Goal: Task Accomplishment & Management: Use online tool/utility

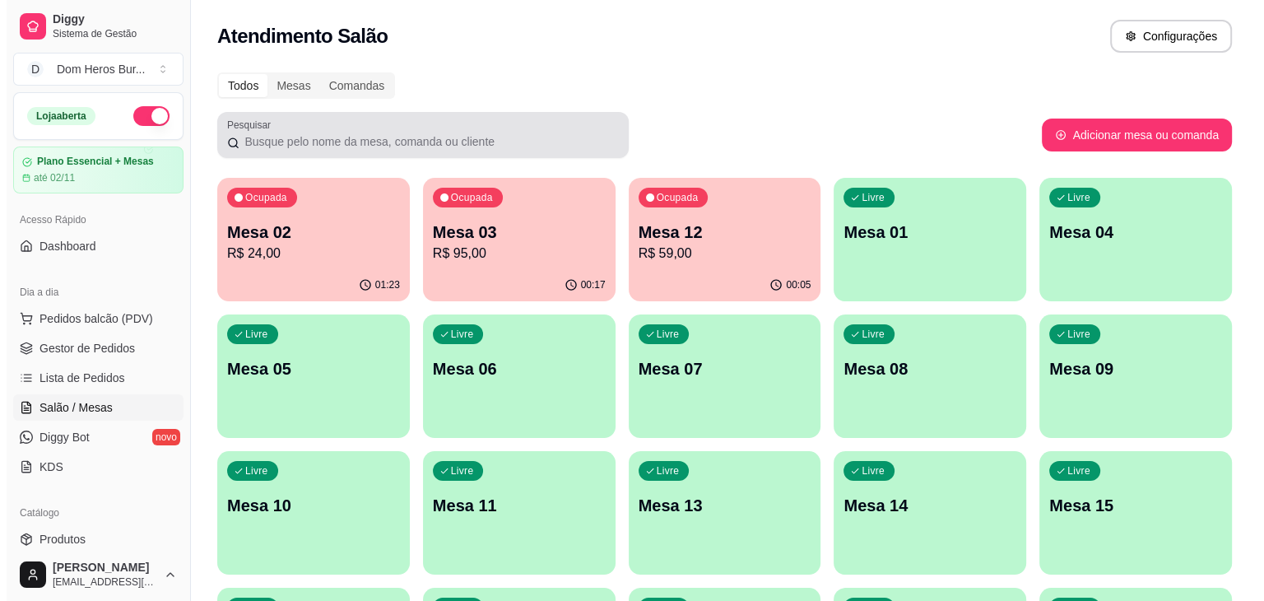
scroll to position [66, 0]
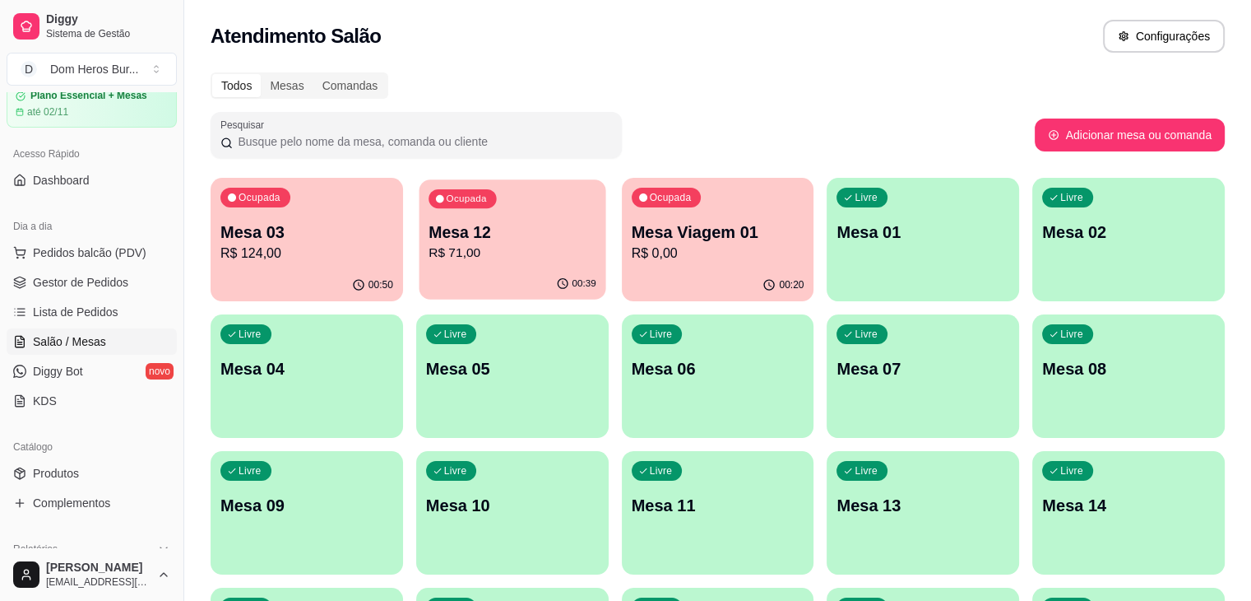
click at [448, 261] on p "R$ 71,00" at bounding box center [513, 253] width 168 height 19
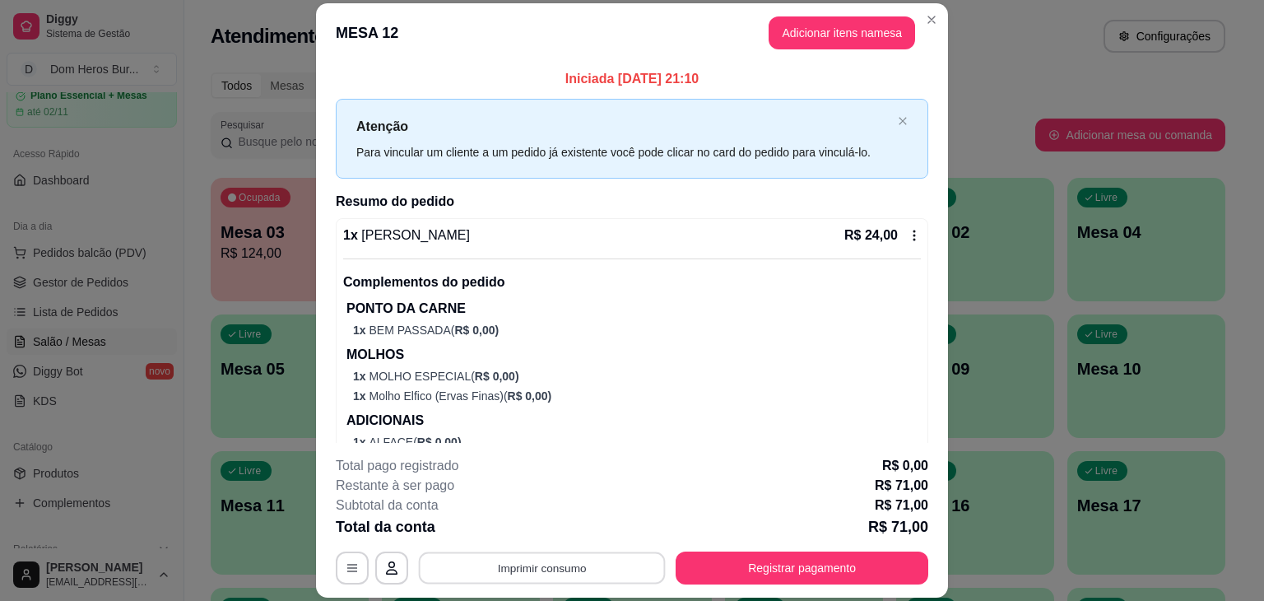
click at [553, 580] on button "Imprimir consumo" at bounding box center [542, 568] width 247 height 32
click at [527, 534] on button "IMPRESSORA" at bounding box center [540, 530] width 115 height 26
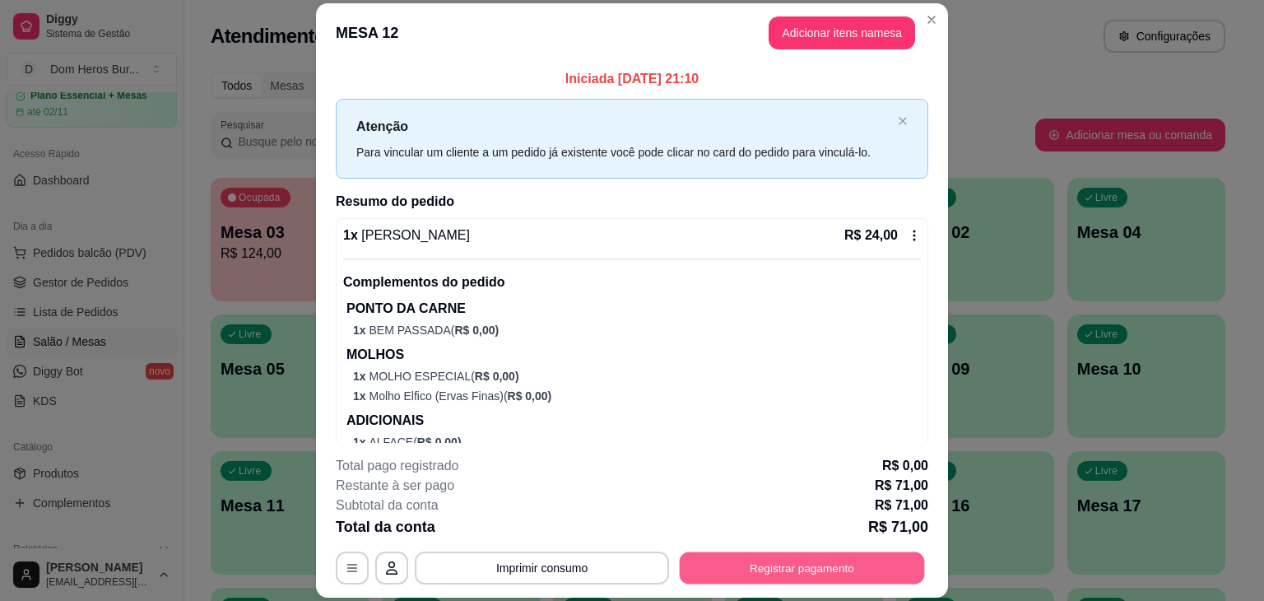
click at [824, 573] on button "Registrar pagamento" at bounding box center [802, 568] width 245 height 32
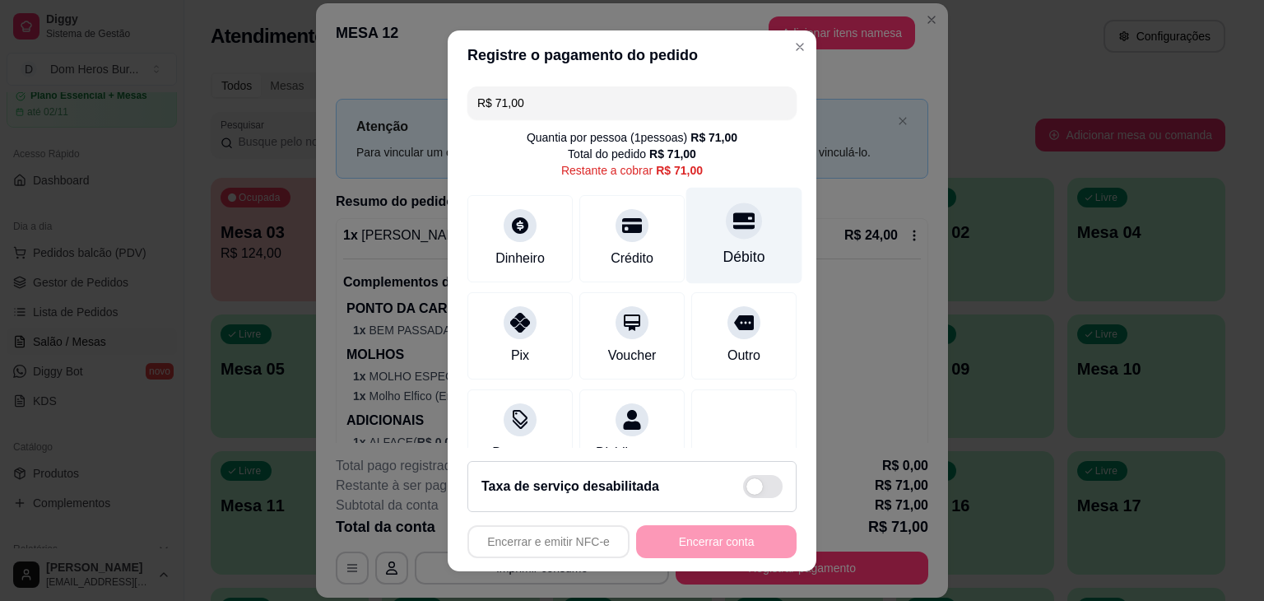
click at [733, 227] on icon at bounding box center [743, 220] width 21 height 16
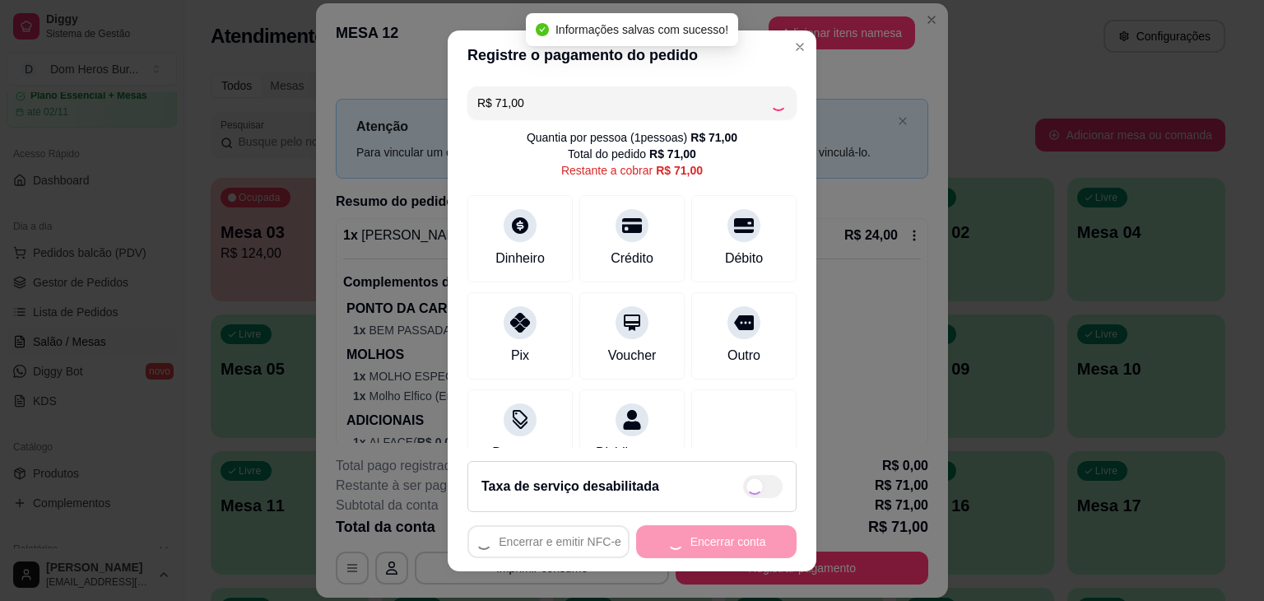
type input "R$ 0,00"
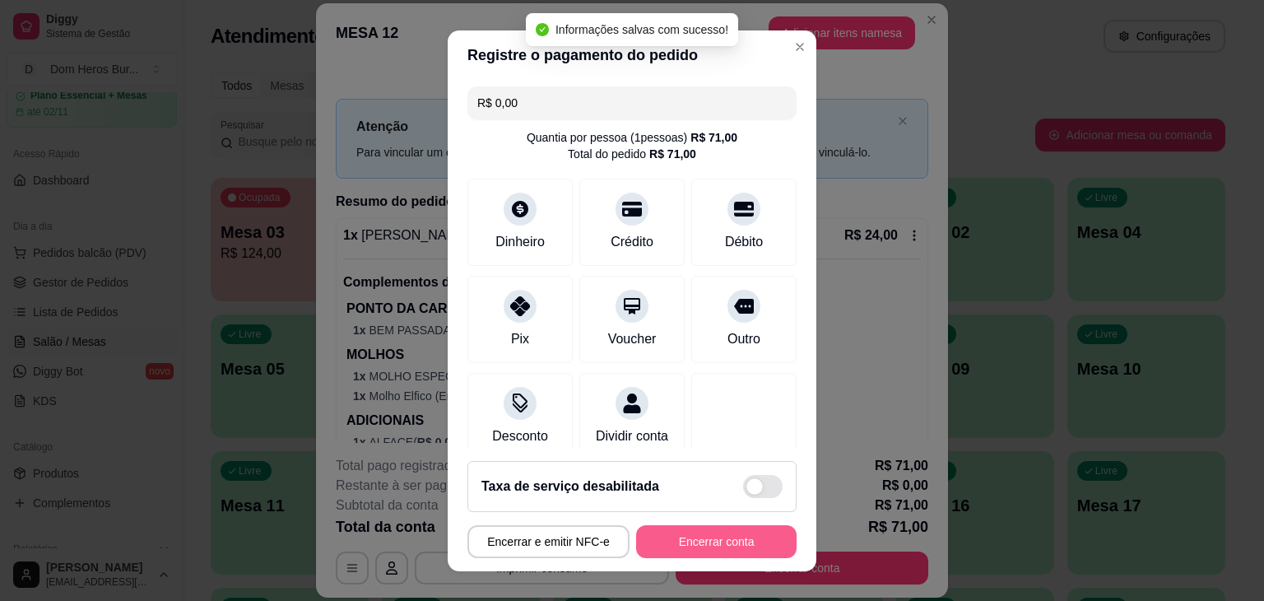
click at [680, 547] on button "Encerrar conta" at bounding box center [716, 541] width 160 height 33
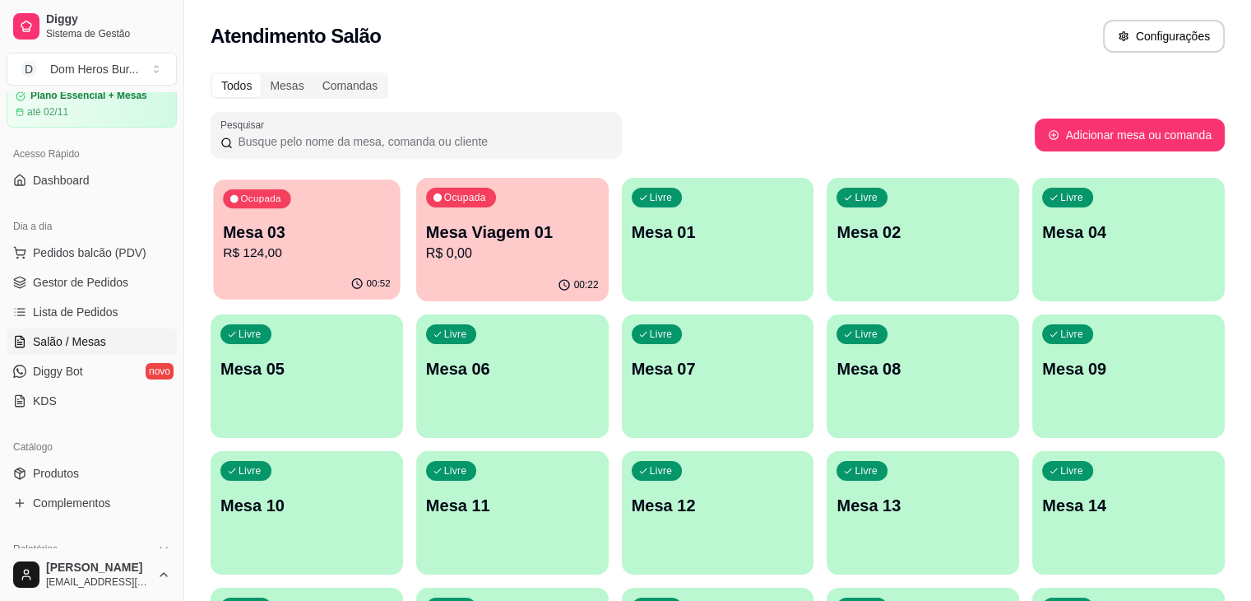
click at [329, 231] on p "Mesa 03" at bounding box center [307, 232] width 168 height 22
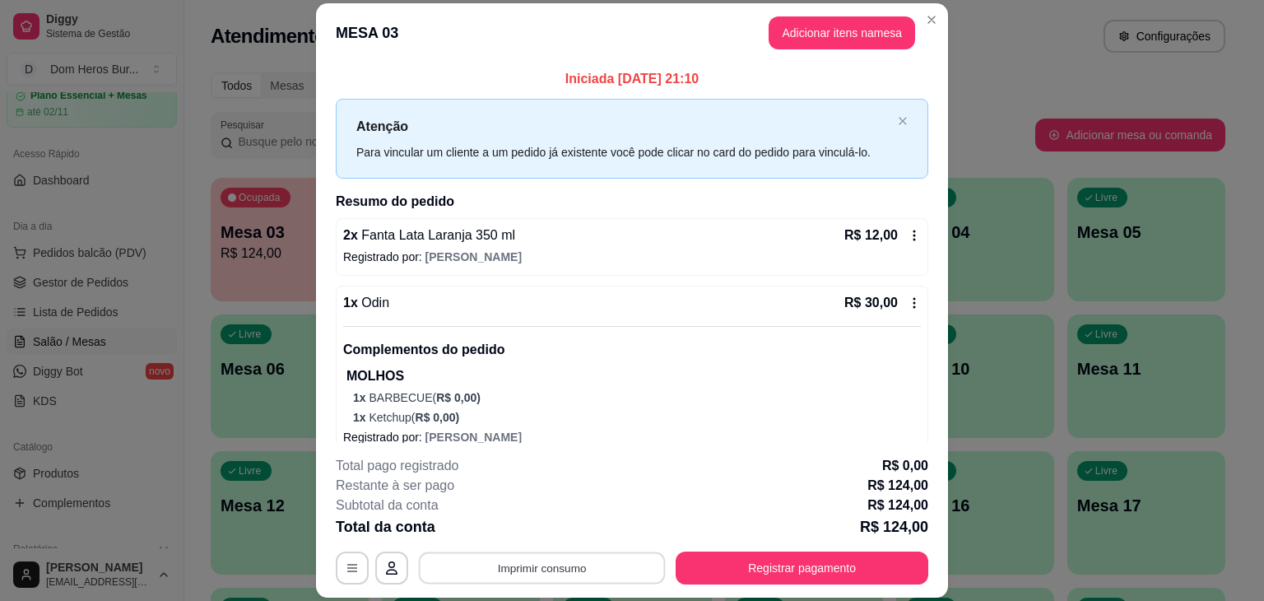
click at [488, 573] on button "Imprimir consumo" at bounding box center [542, 568] width 247 height 32
click at [519, 531] on button "IMPRESSORA" at bounding box center [540, 530] width 115 height 26
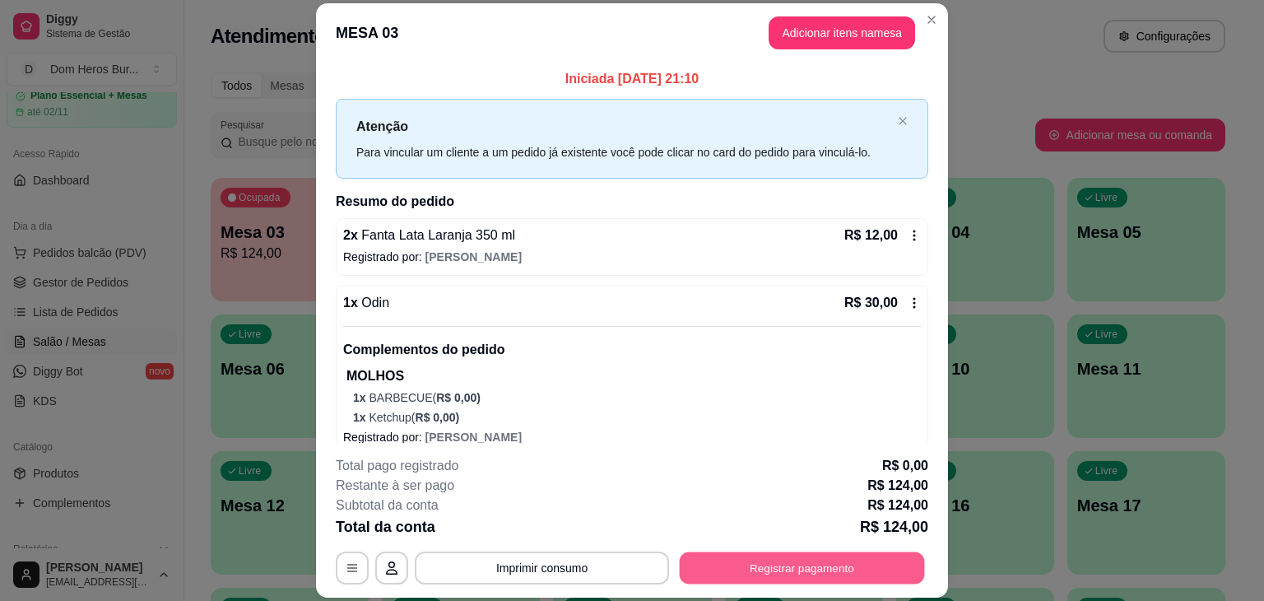
click at [821, 570] on button "Registrar pagamento" at bounding box center [802, 568] width 245 height 32
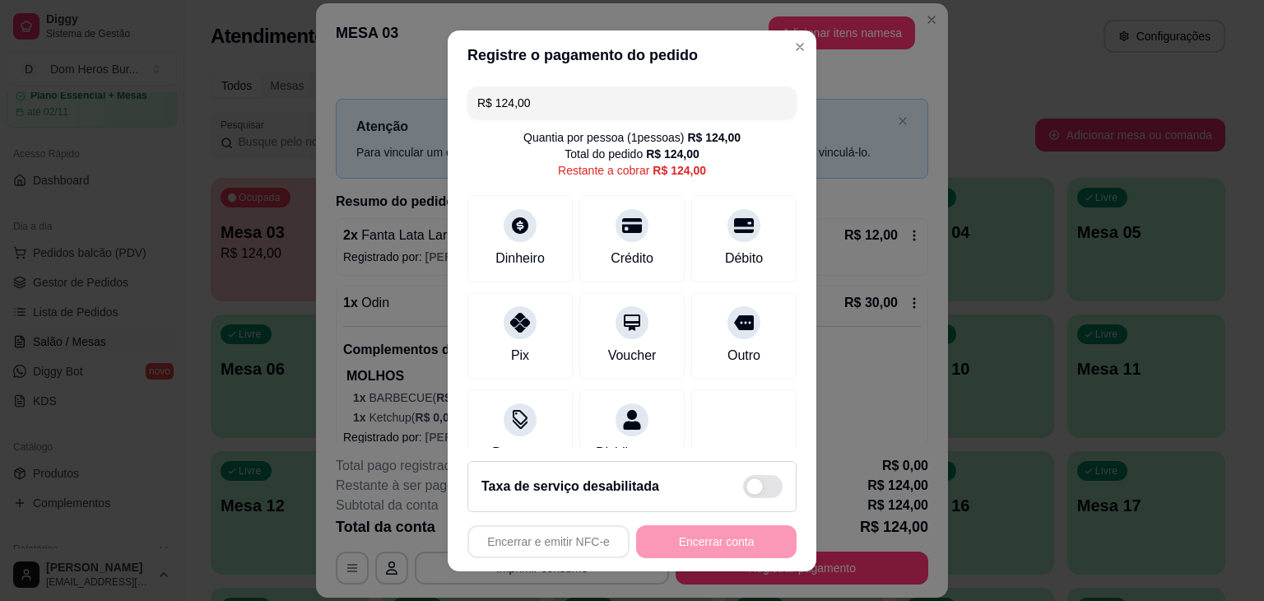
click at [605, 113] on input "R$ 124,00" at bounding box center [631, 102] width 309 height 33
type input "R$ 67,00"
click at [531, 250] on div "Dinheiro" at bounding box center [520, 256] width 54 height 21
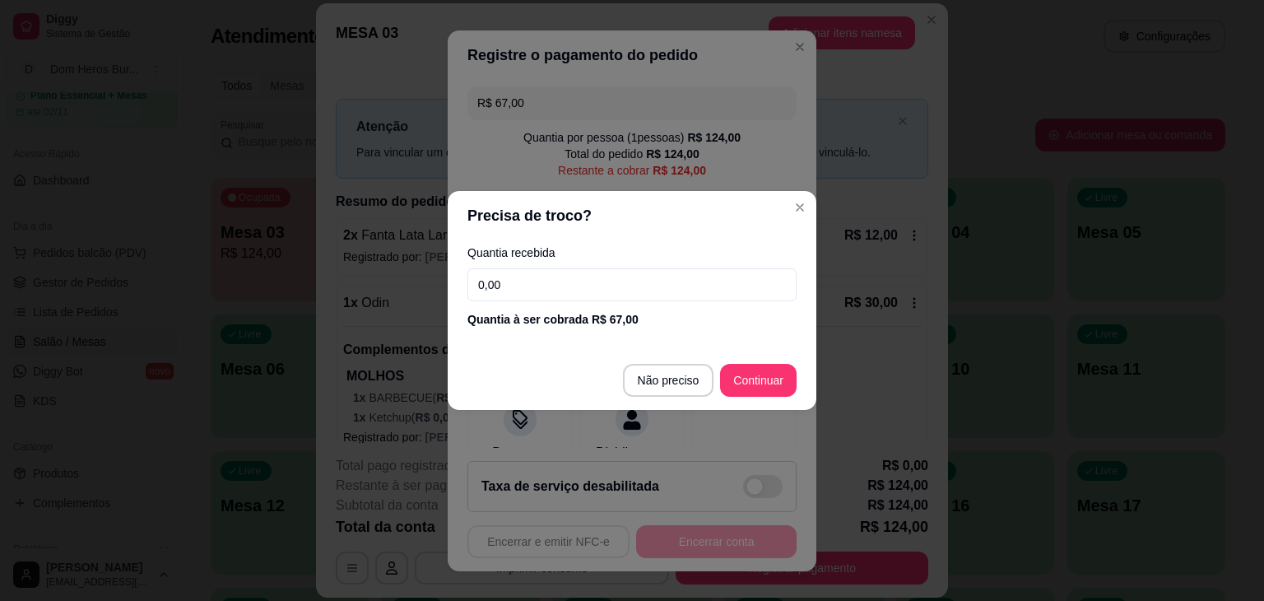
click at [535, 275] on input "0,00" at bounding box center [631, 284] width 329 height 33
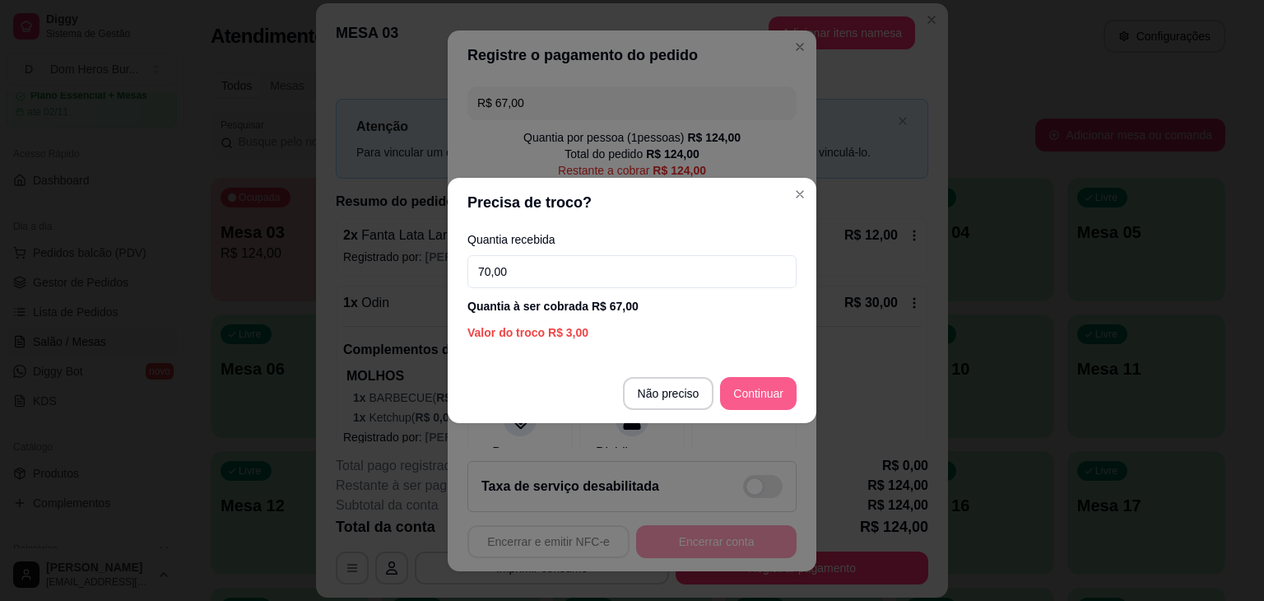
type input "70,00"
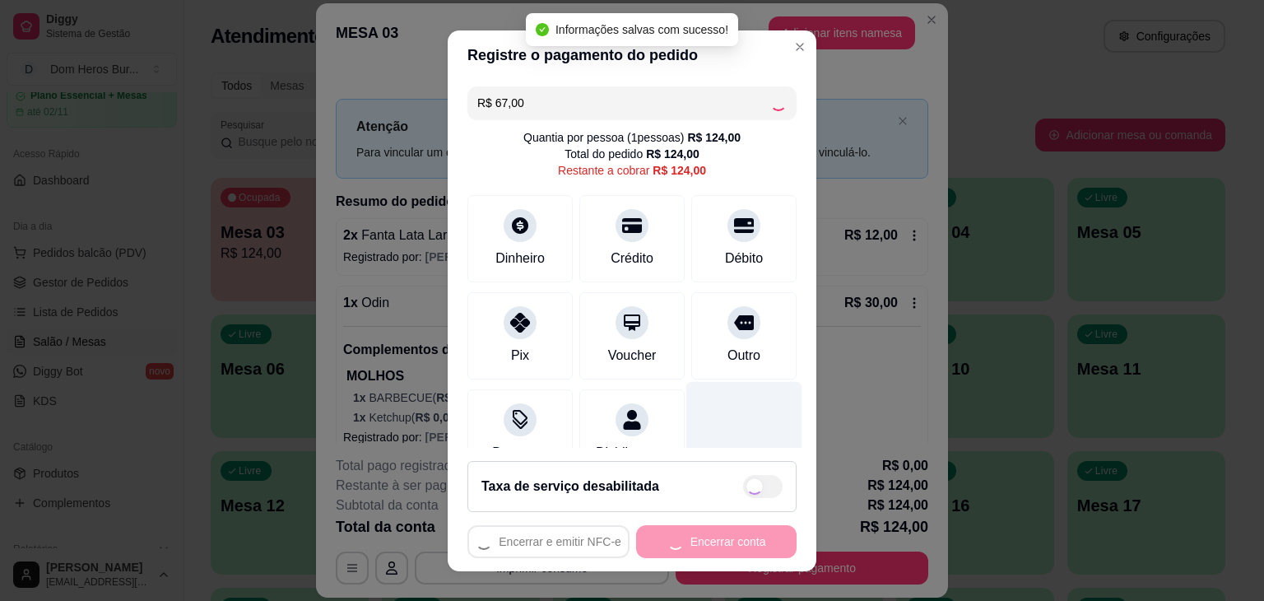
type input "R$ 57,00"
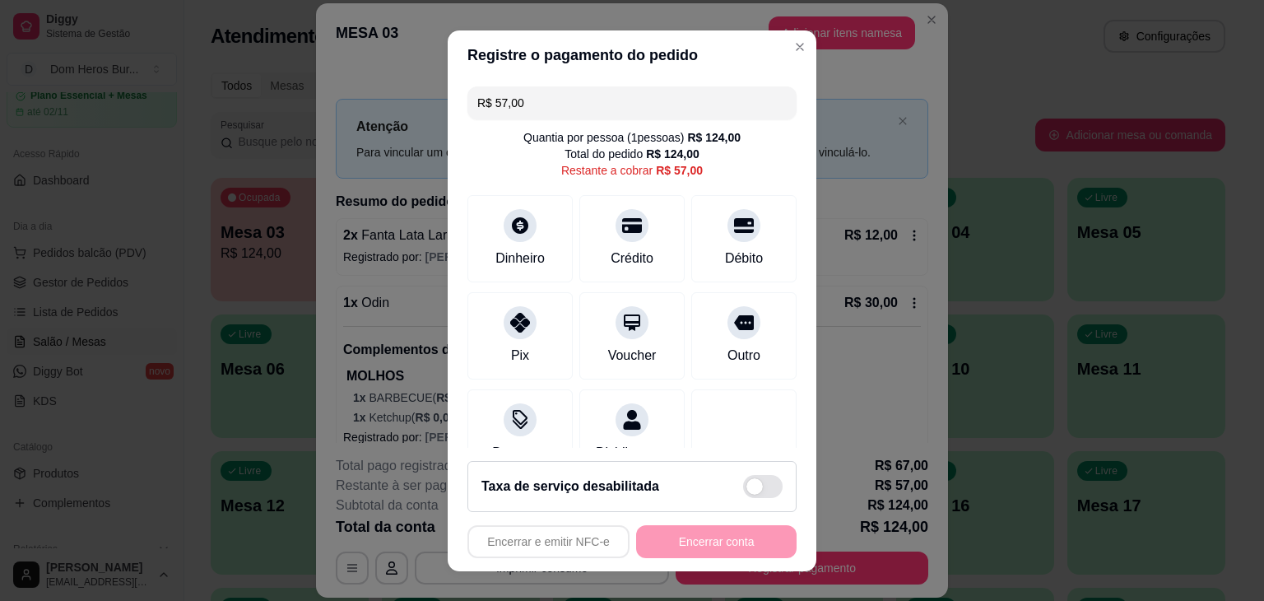
click at [644, 123] on div "R$ 57,00 Quantia por pessoa ( 1 pessoas) R$ 124,00 Total do pedido R$ 124,00 Re…" at bounding box center [632, 264] width 369 height 368
click at [653, 157] on div "R$ 124,00" at bounding box center [672, 154] width 53 height 16
click at [543, 143] on div "Quantia por pessoa ( 1 pessoas) R$ 124,00" at bounding box center [631, 137] width 217 height 16
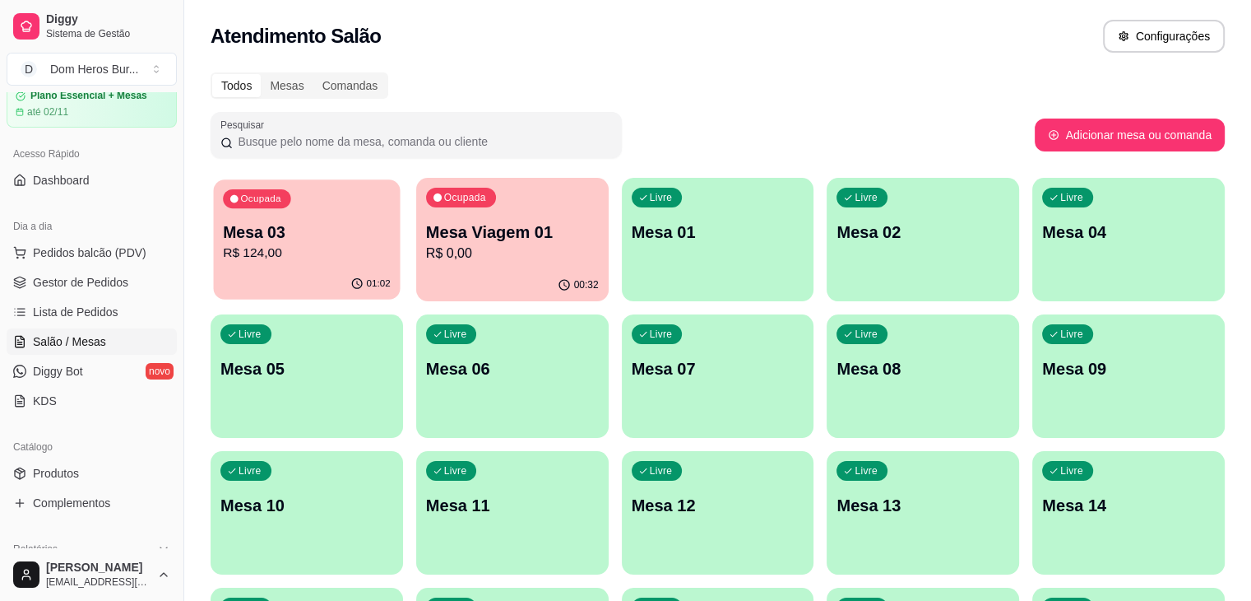
click at [336, 272] on div "01:02" at bounding box center [307, 283] width 187 height 31
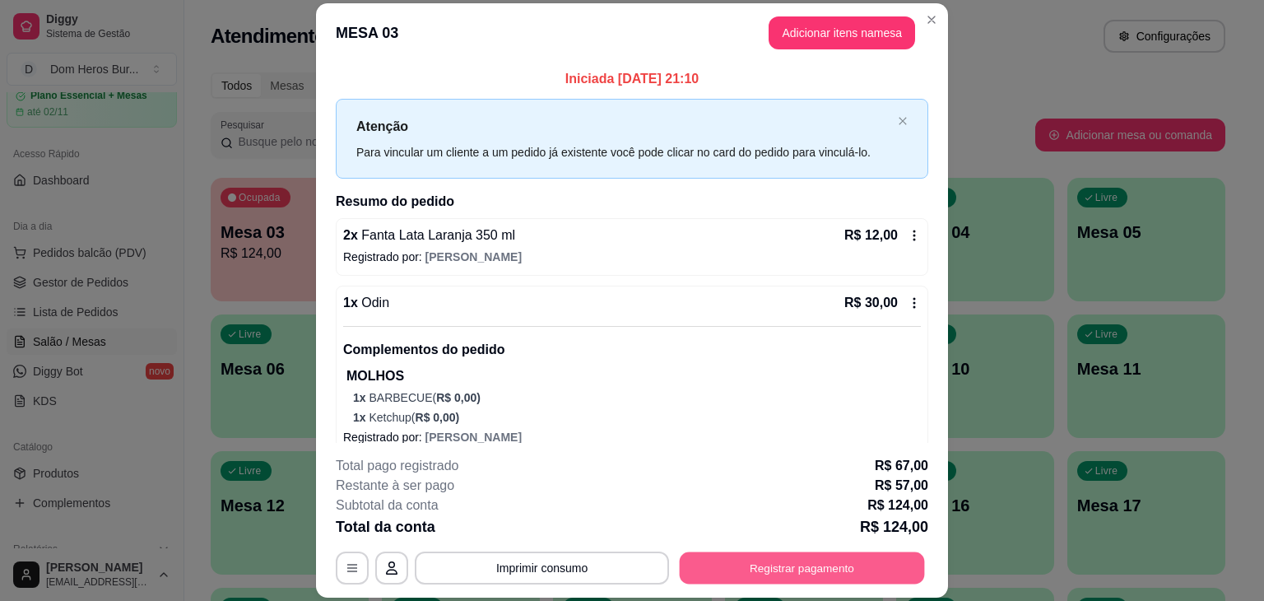
click at [829, 554] on button "Registrar pagamento" at bounding box center [802, 568] width 245 height 32
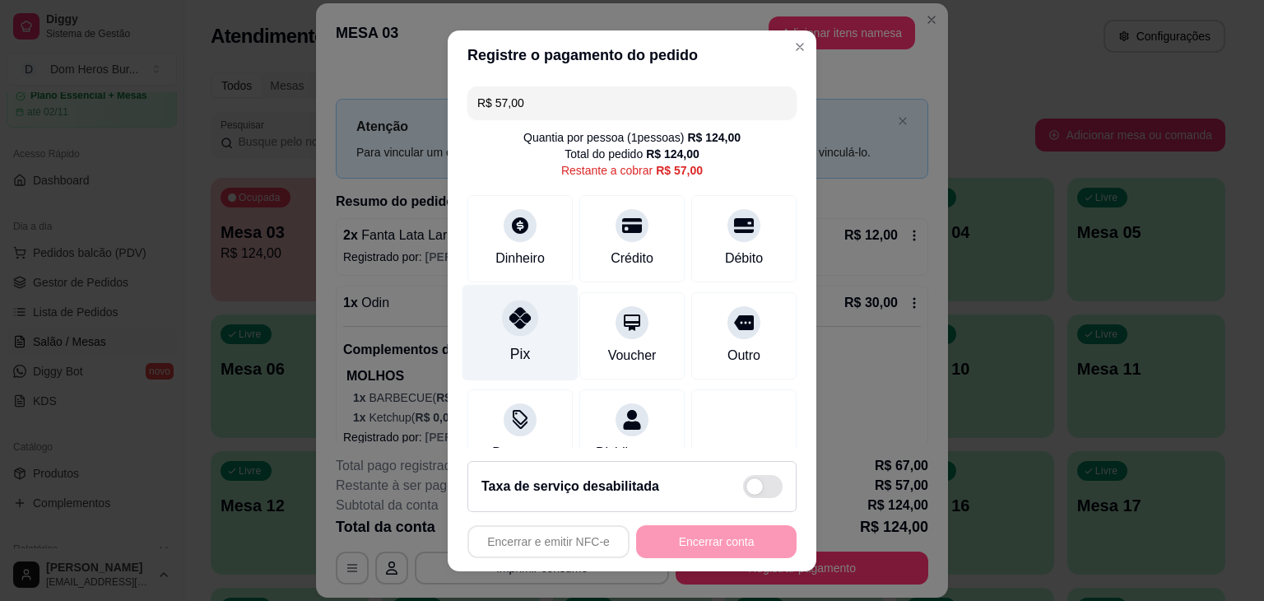
click at [522, 315] on div at bounding box center [520, 317] width 36 height 36
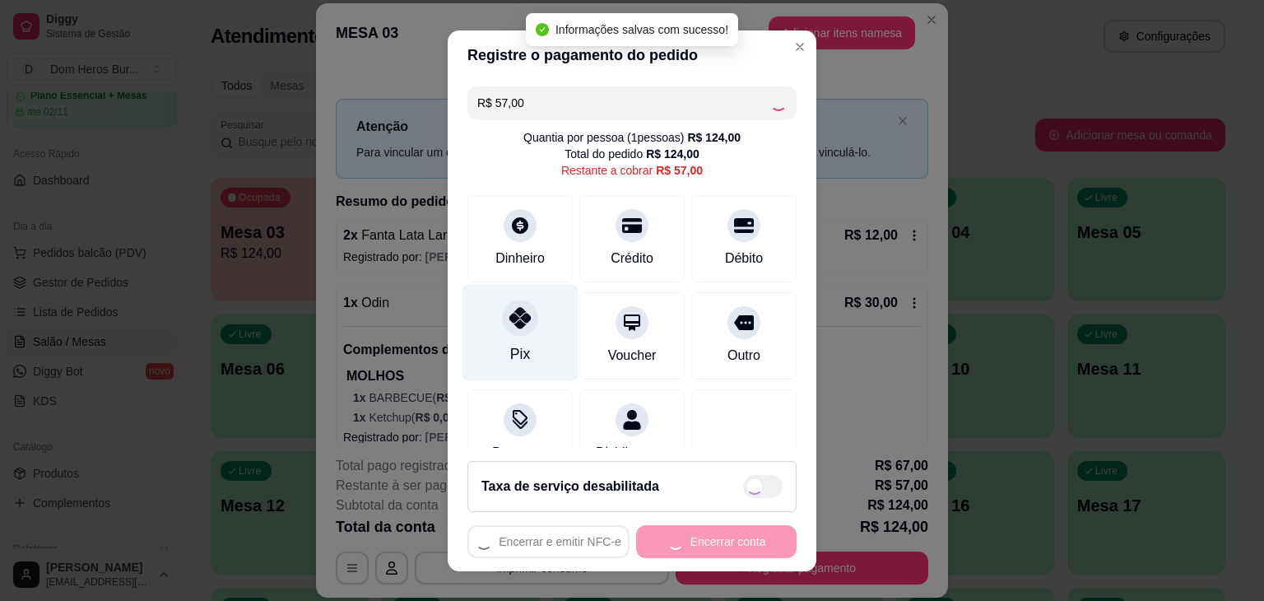
type input "R$ 0,00"
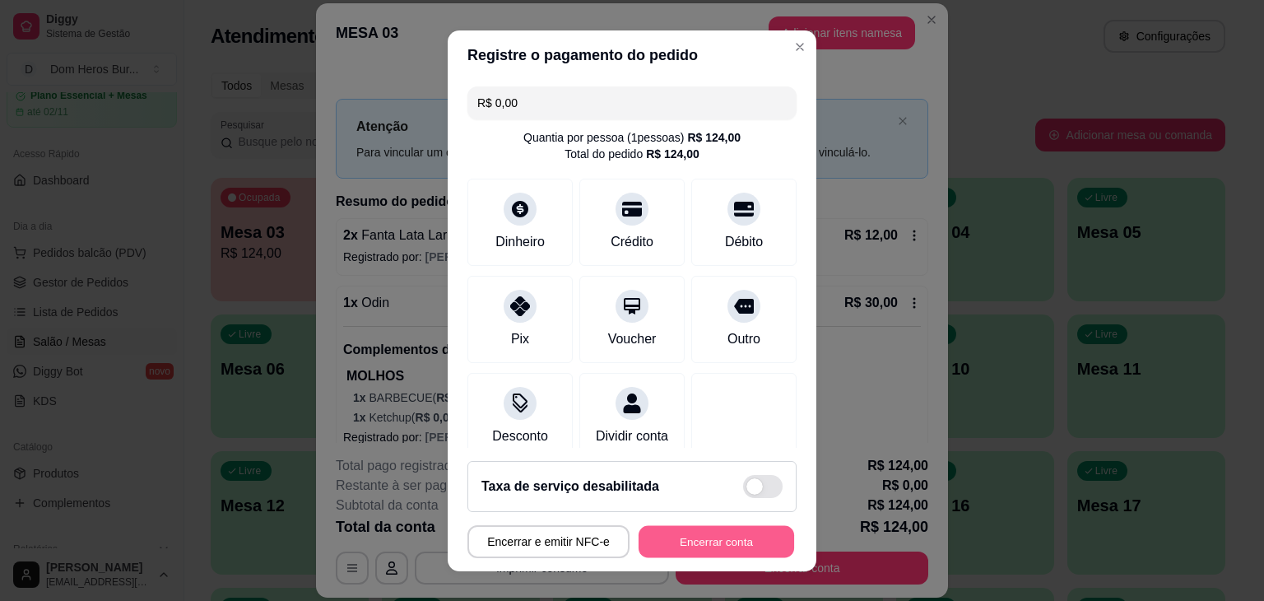
click at [675, 545] on button "Encerrar conta" at bounding box center [715, 541] width 155 height 32
